Goal: Find specific page/section: Find specific page/section

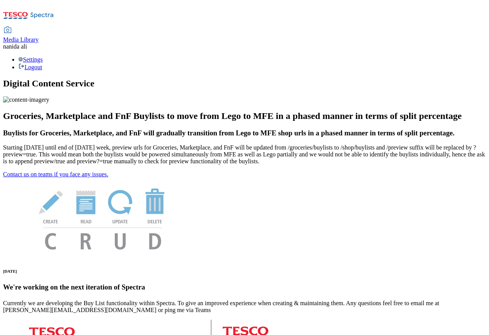
click at [39, 36] on span "Media Library" at bounding box center [21, 39] width 36 height 6
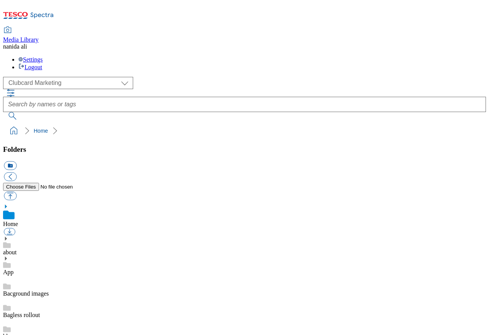
scroll to position [5, 0]
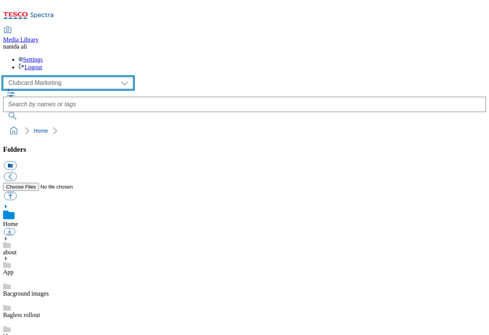
select select "flare-homepage"
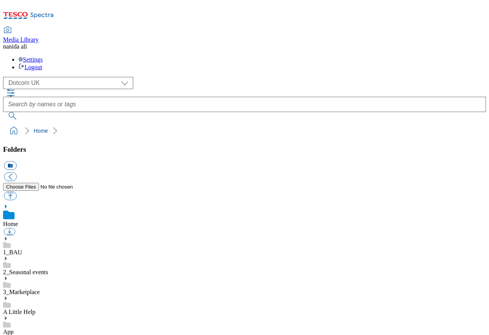
click at [8, 236] on icon at bounding box center [5, 238] width 5 height 5
click at [8, 277] on icon at bounding box center [5, 279] width 5 height 5
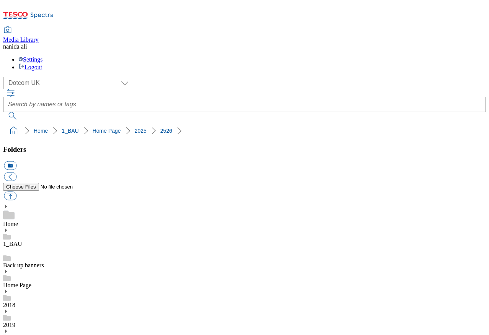
scroll to position [105, 0]
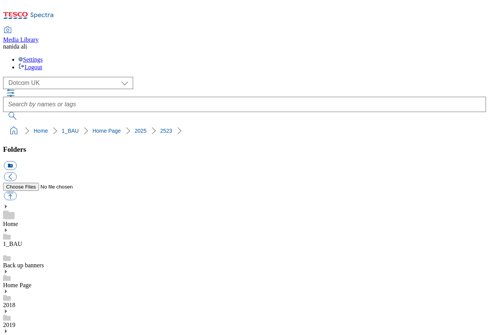
scroll to position [162, 0]
